Goal: Task Accomplishment & Management: Manage account settings

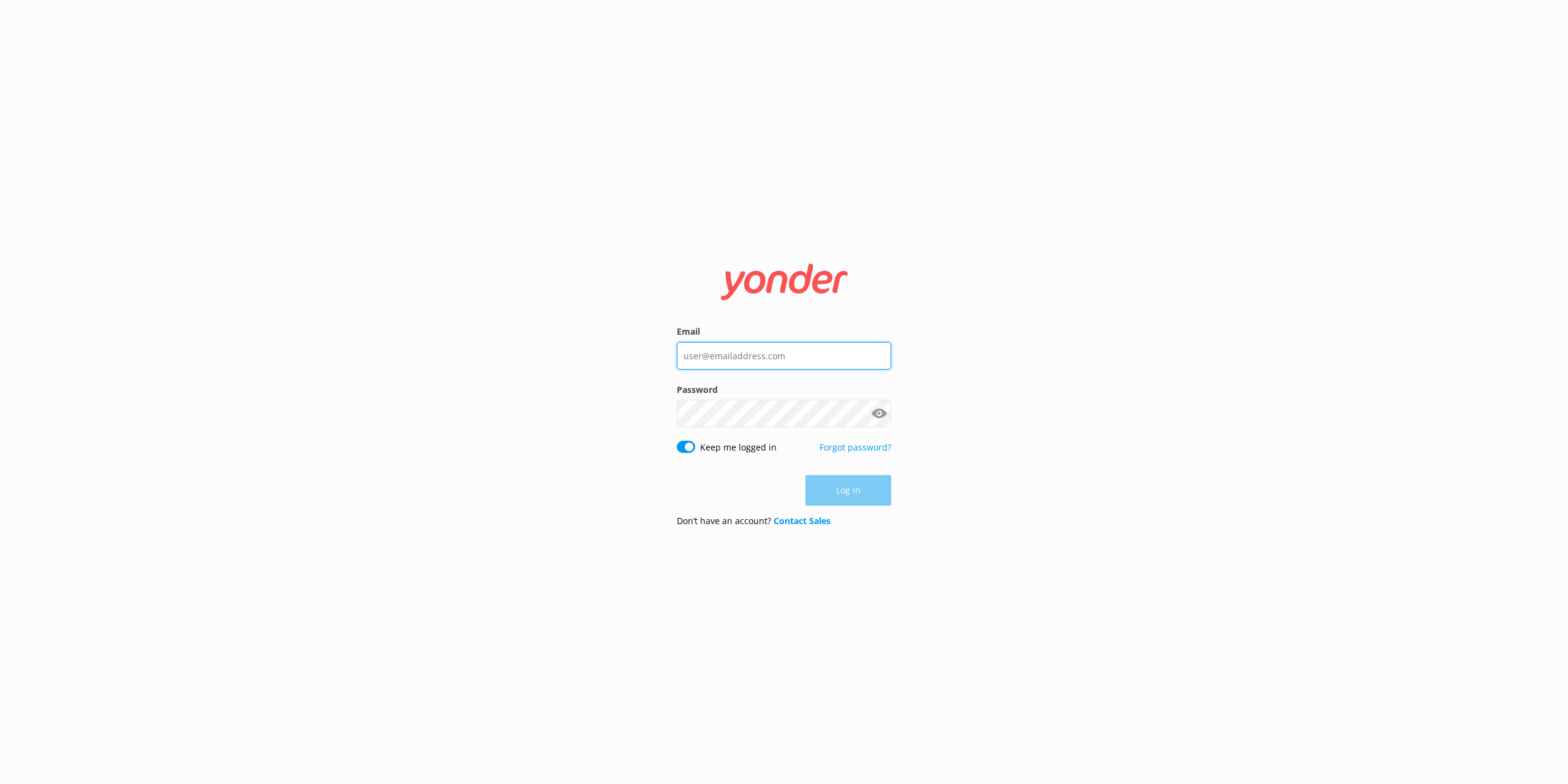
type input "[PERSON_NAME][EMAIL_ADDRESS][PERSON_NAME][DOMAIN_NAME]"
click at [821, 485] on div "Log in" at bounding box center [784, 490] width 214 height 30
click at [821, 485] on button "Log in" at bounding box center [848, 490] width 86 height 30
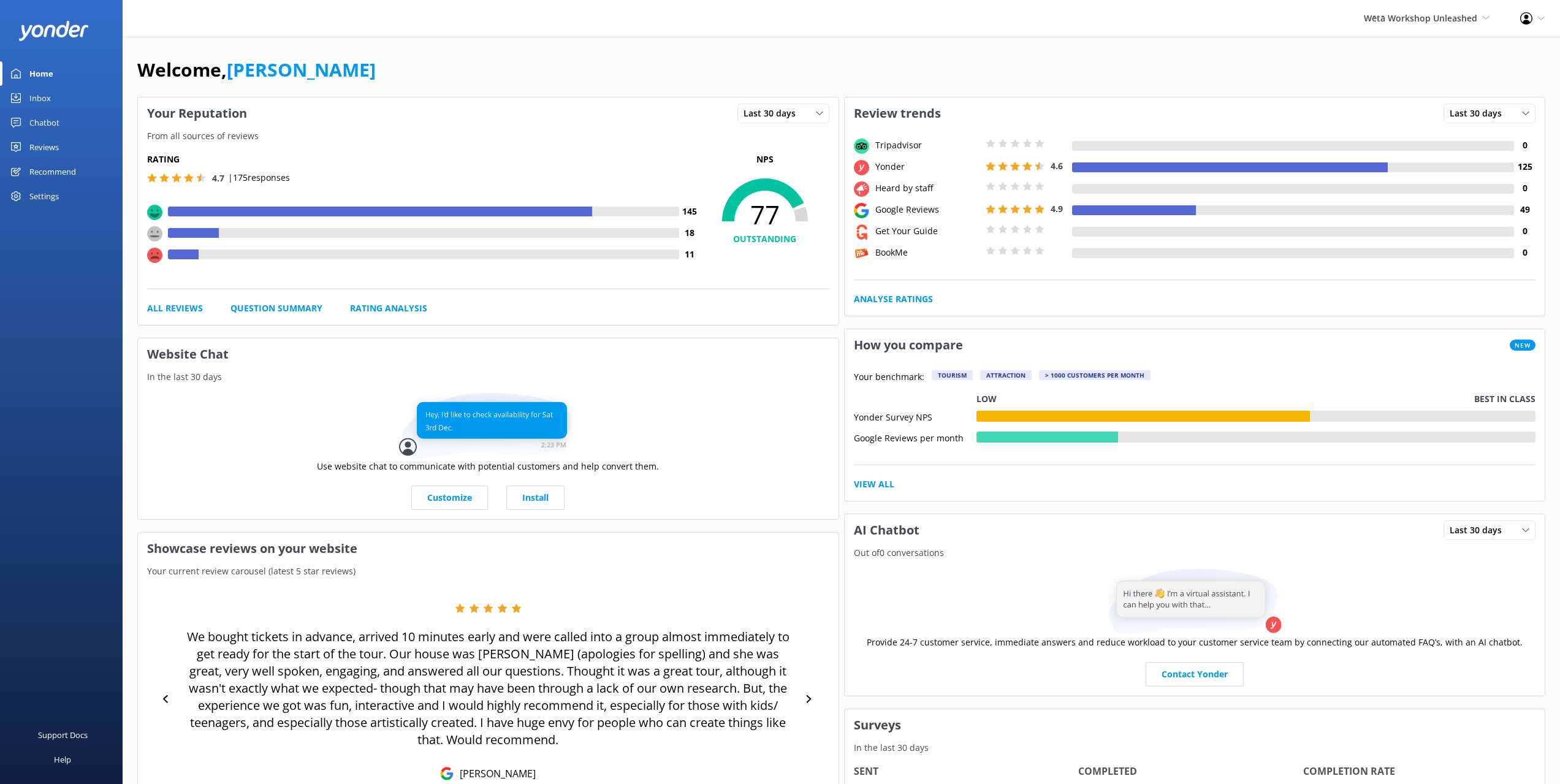
click at [45, 95] on div "Inbox" at bounding box center [39, 98] width 21 height 25
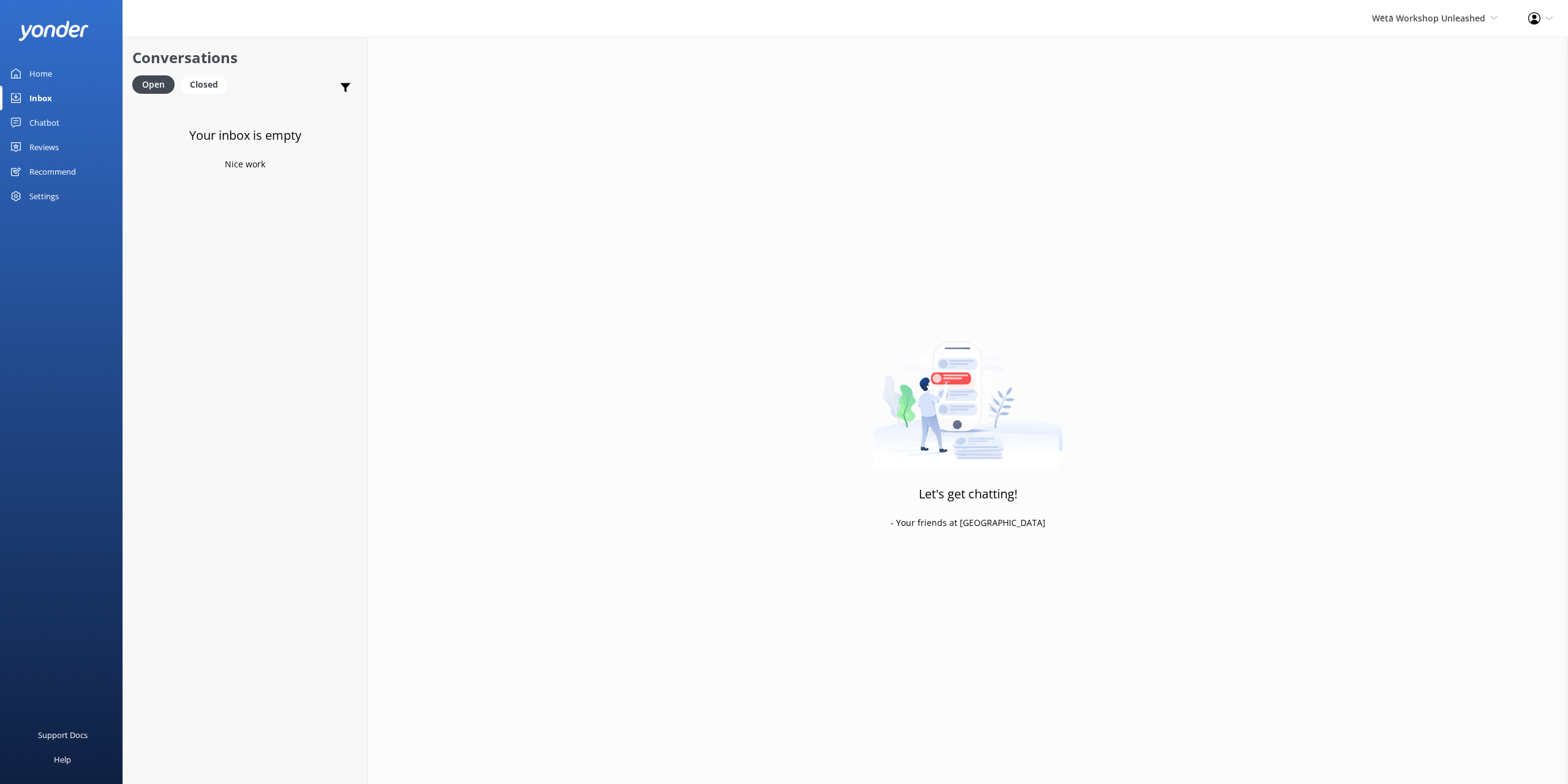
click at [55, 142] on div "Reviews" at bounding box center [44, 146] width 29 height 25
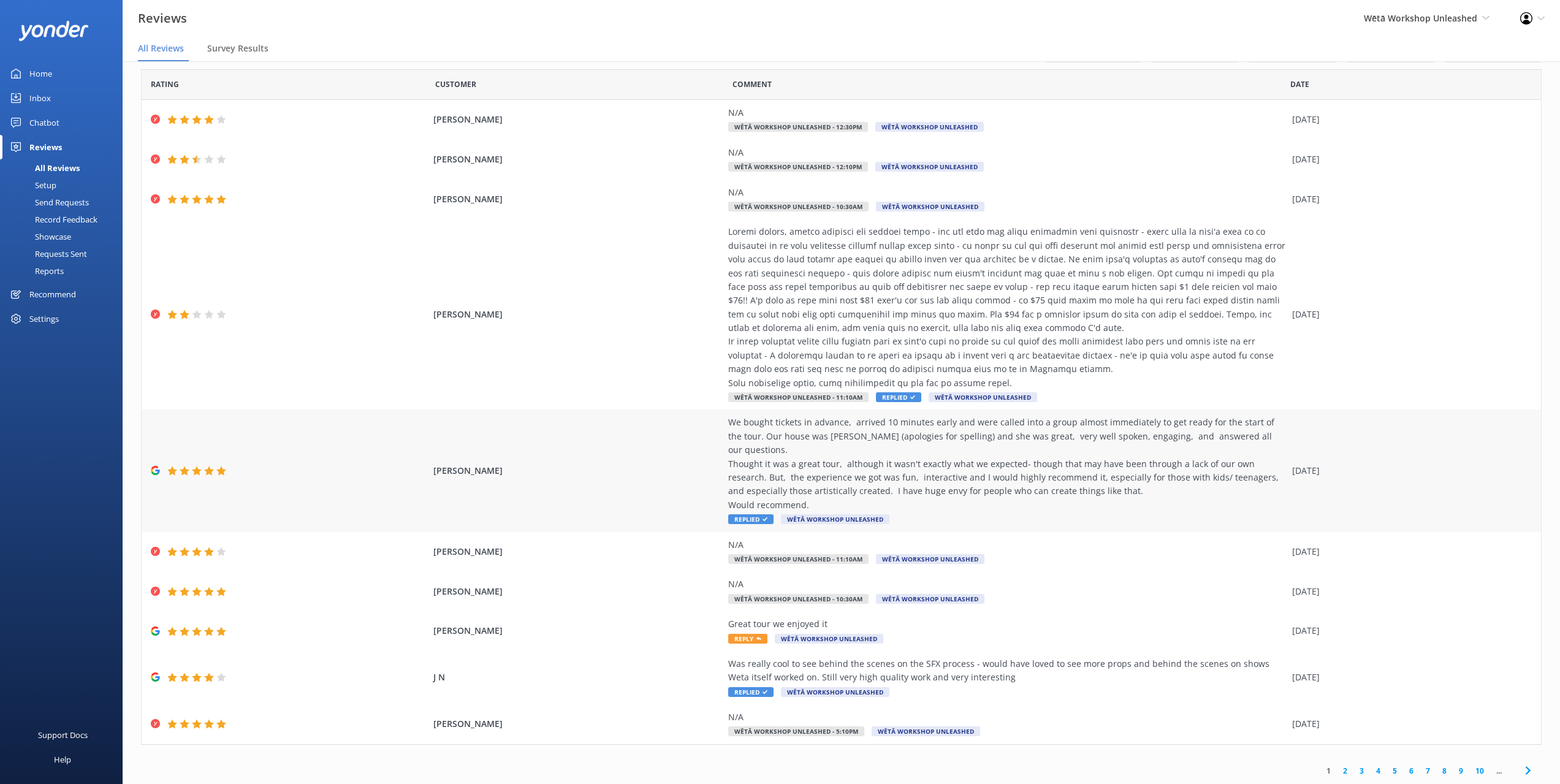
scroll to position [25, 0]
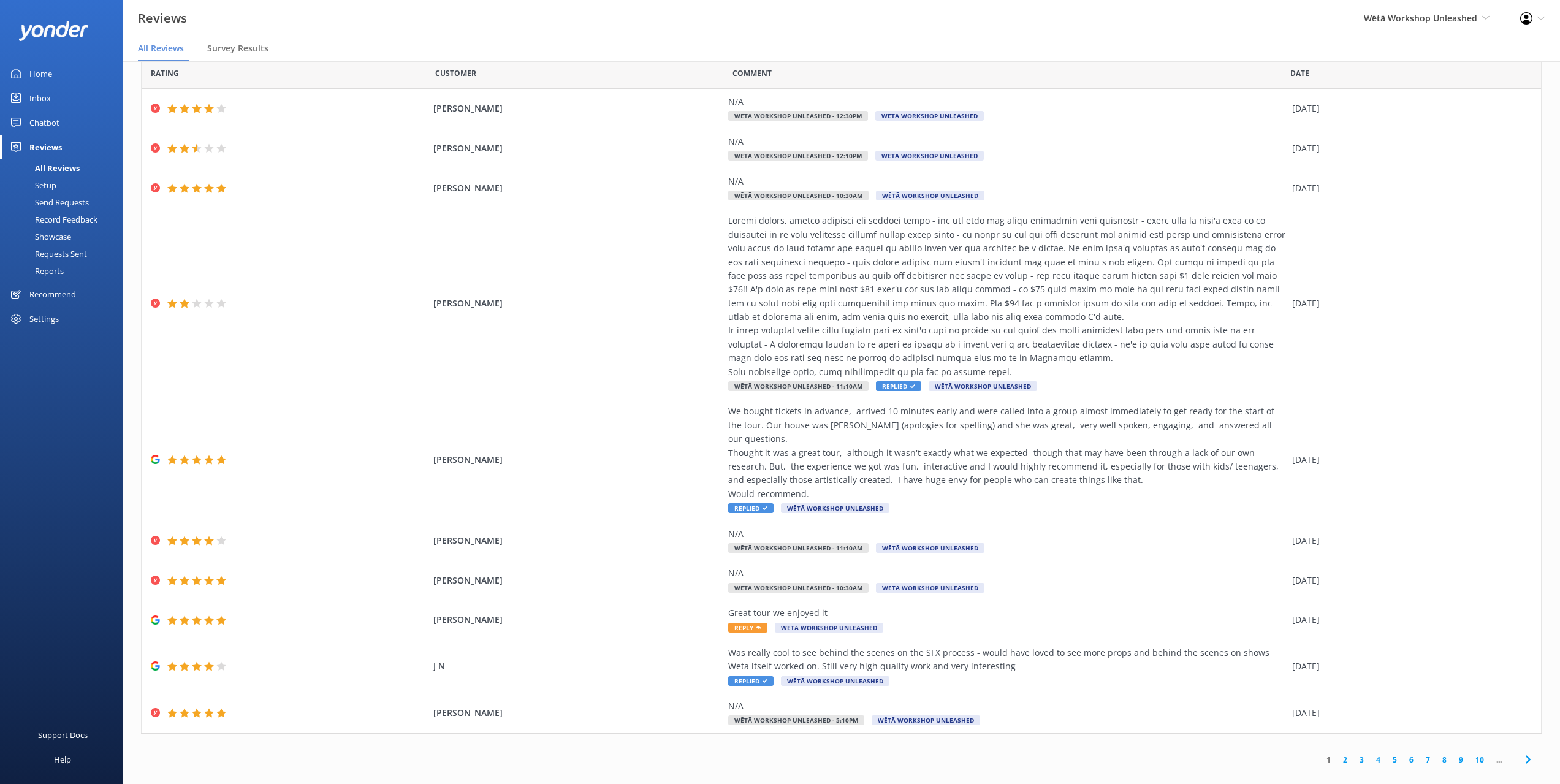
click at [1337, 754] on link "2" at bounding box center [1345, 759] width 16 height 12
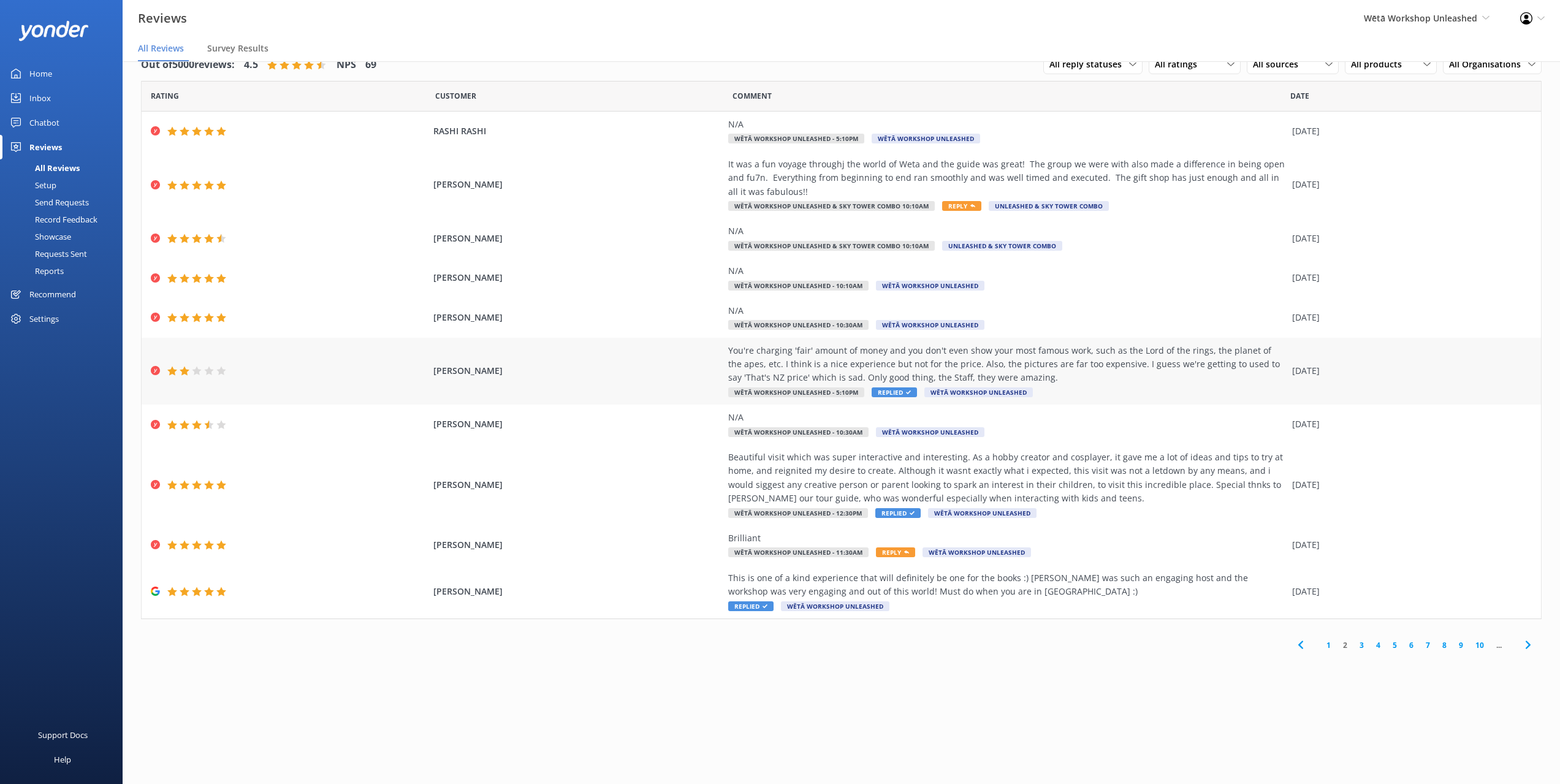
click at [918, 374] on div "You're charging 'fair' amount of money and you don't even show your most famous…" at bounding box center [1006, 364] width 557 height 41
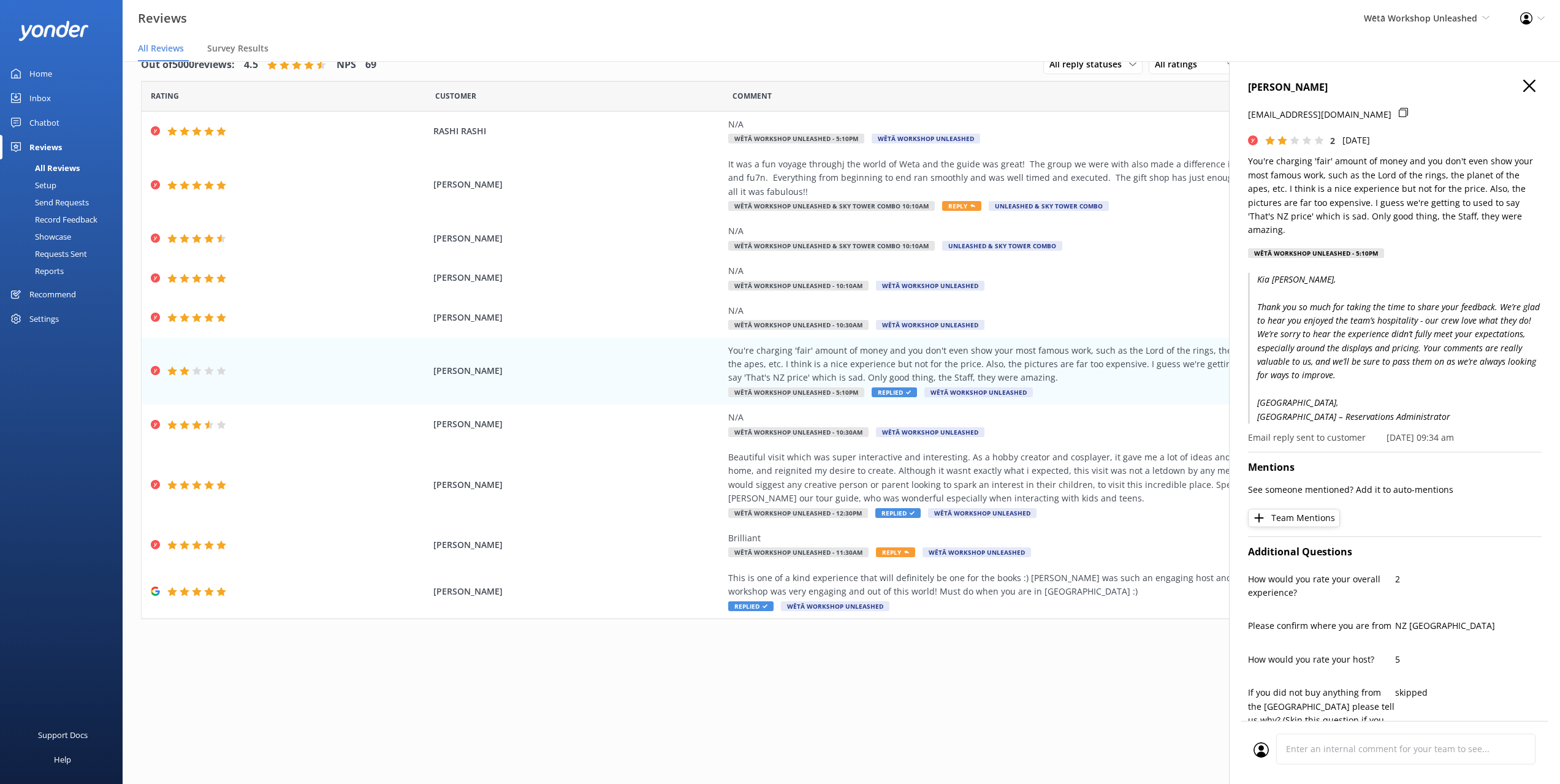
click at [1522, 87] on use "button" at bounding box center [1528, 85] width 12 height 12
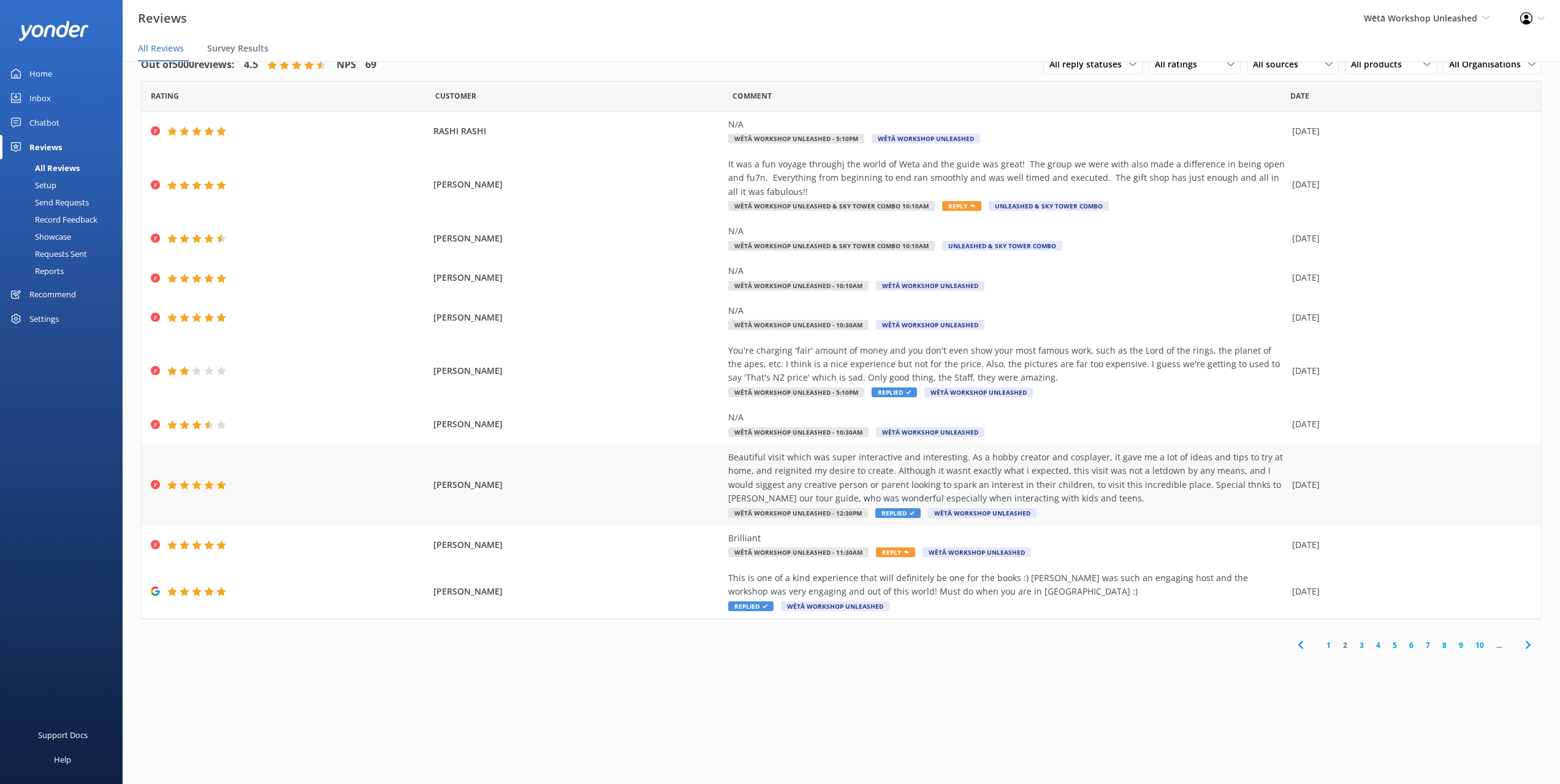
click at [1081, 472] on div "Beautiful visit which was super interactive and interesting. As a hobby creator…" at bounding box center [1006, 478] width 557 height 55
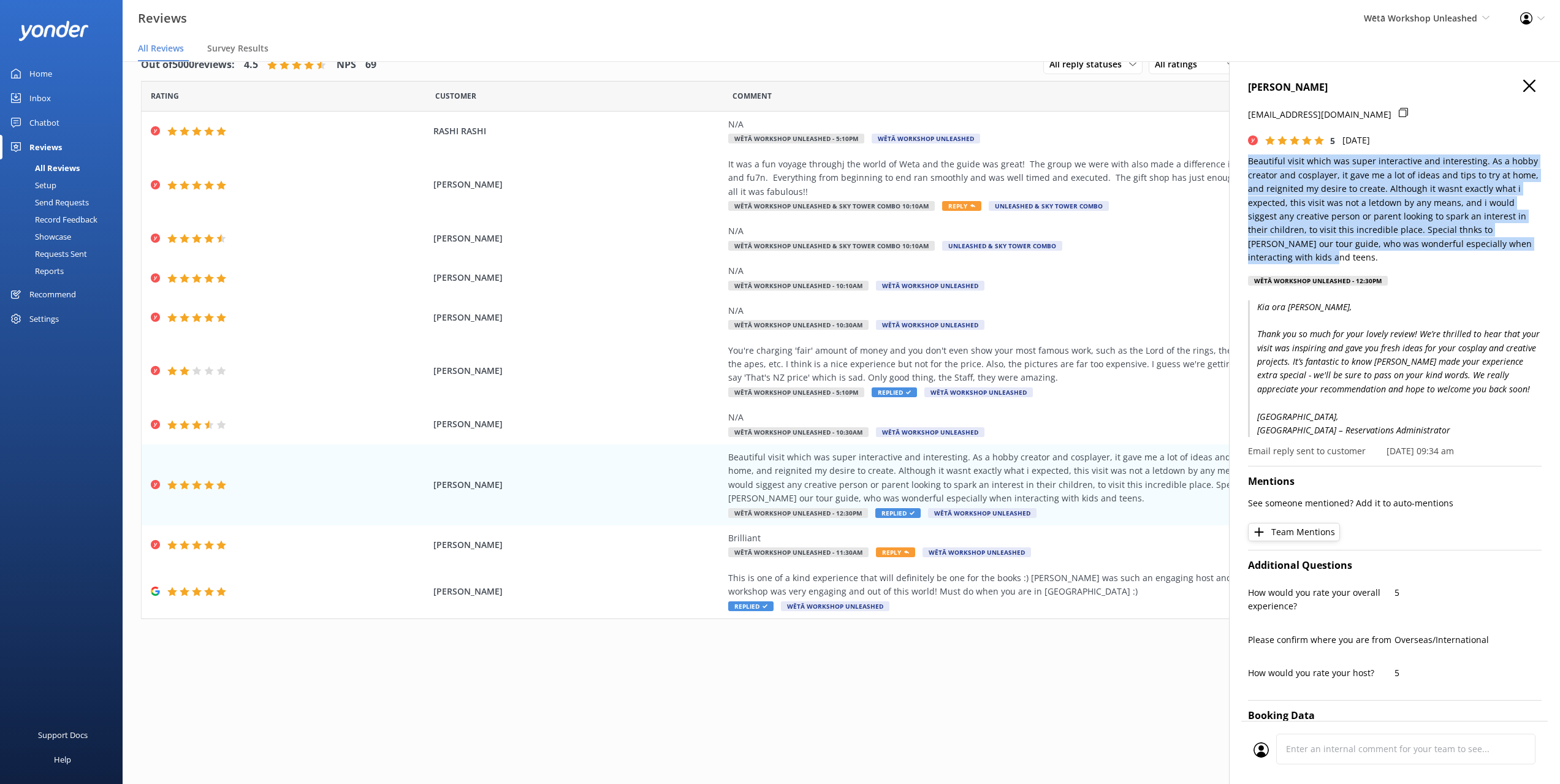
drag, startPoint x: 1291, startPoint y: 255, endPoint x: 1243, endPoint y: 164, distance: 102.9
click at [1243, 164] on div "[PERSON_NAME] [PERSON_NAME][EMAIL_ADDRESS][PERSON_NAME][DOMAIN_NAME] 5 [DATE] B…" at bounding box center [1394, 453] width 331 height 784
copy p "Beautiful visit which was super interactive and interesting. As a hobby creator…"
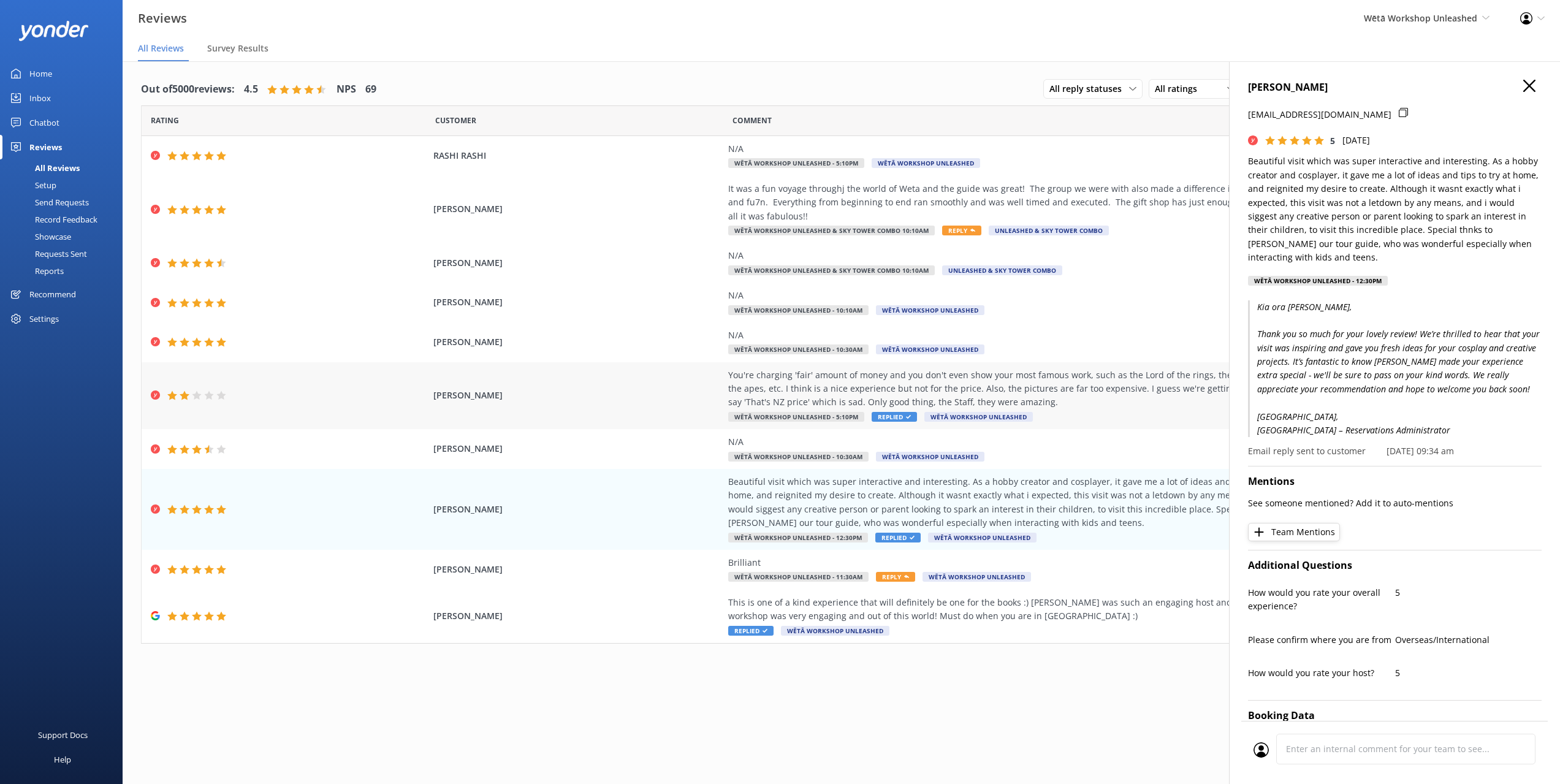
click at [1120, 392] on div "You're charging 'fair' amount of money and you don't even show your most famous…" at bounding box center [1006, 389] width 557 height 41
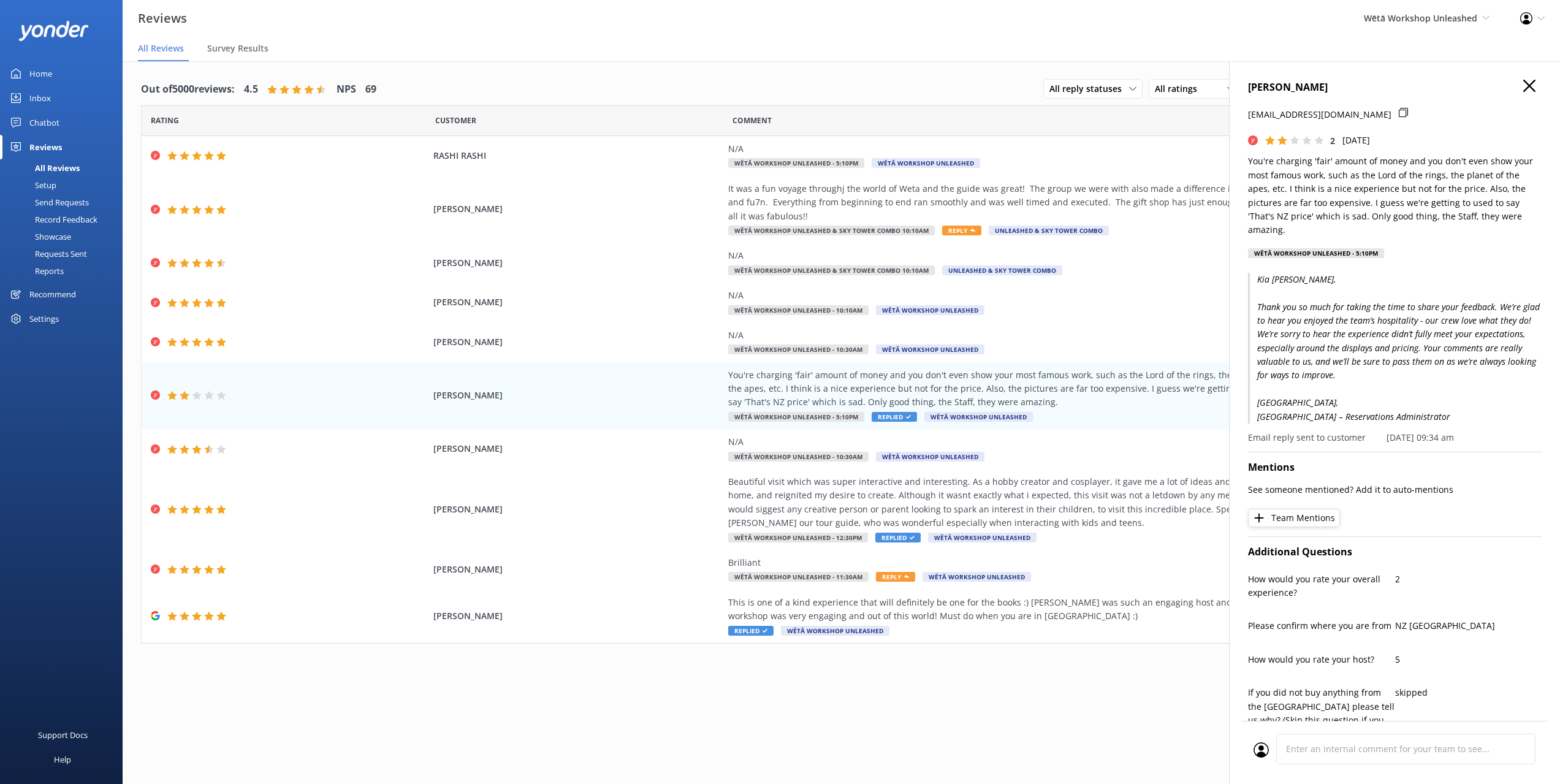
click at [1512, 87] on h4 "[PERSON_NAME]" at bounding box center [1394, 87] width 294 height 16
click at [1522, 89] on icon "button" at bounding box center [1528, 85] width 12 height 12
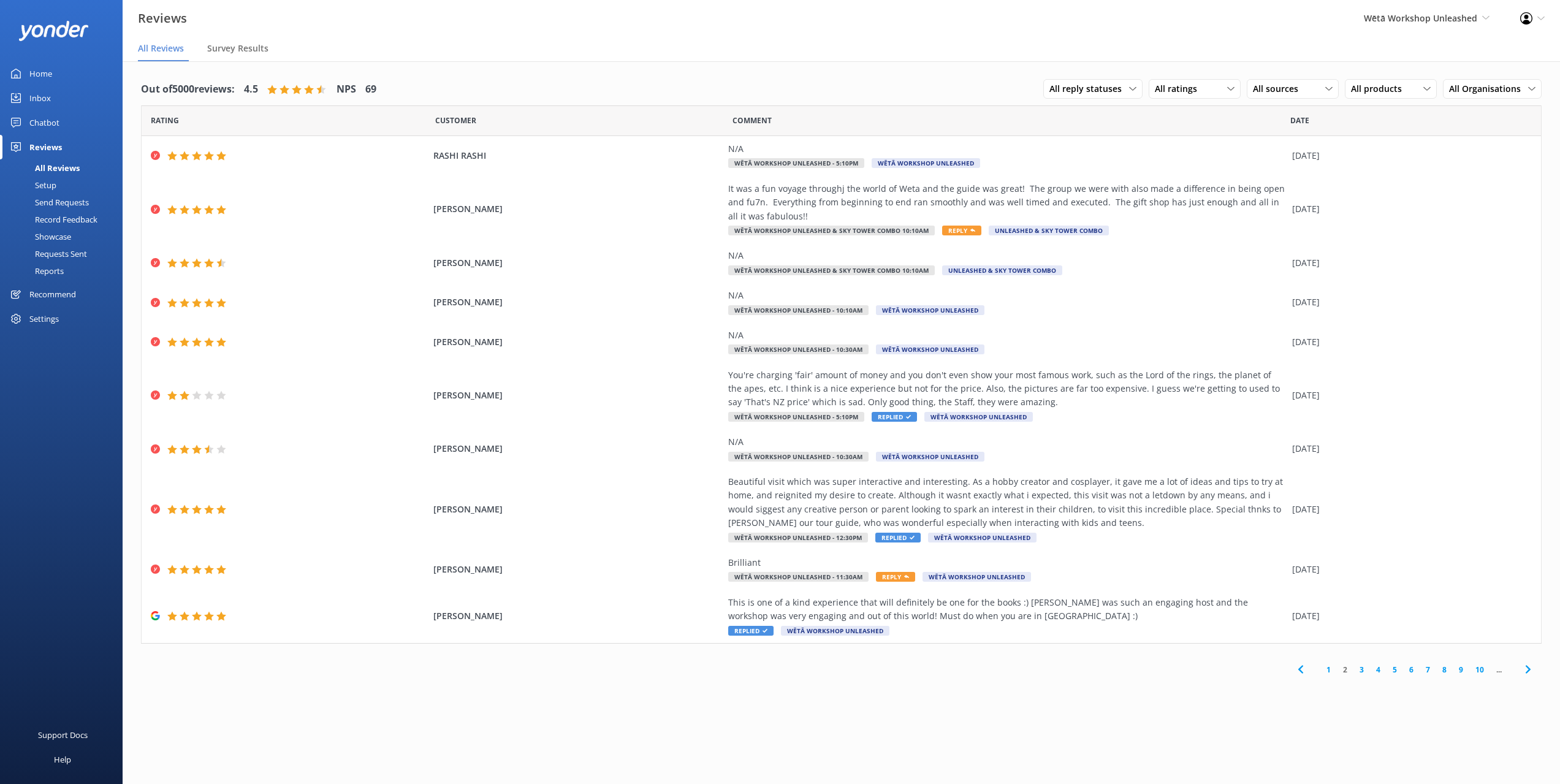
click at [1328, 669] on link "1" at bounding box center [1329, 669] width 16 height 12
